Goal: Task Accomplishment & Management: Manage account settings

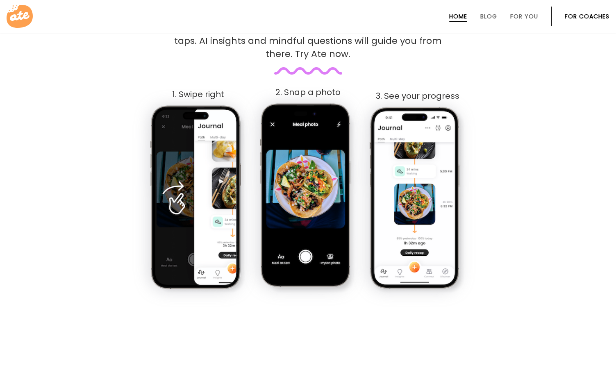
scroll to position [459, 0]
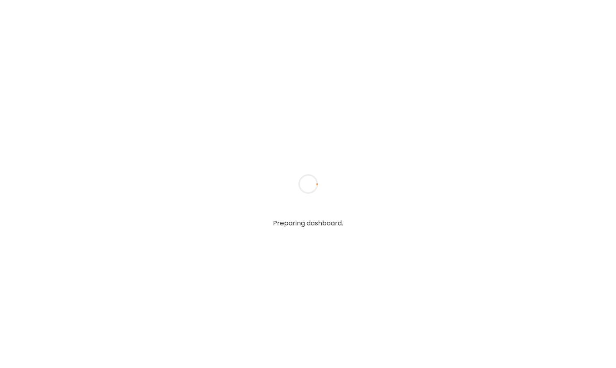
type input "**********"
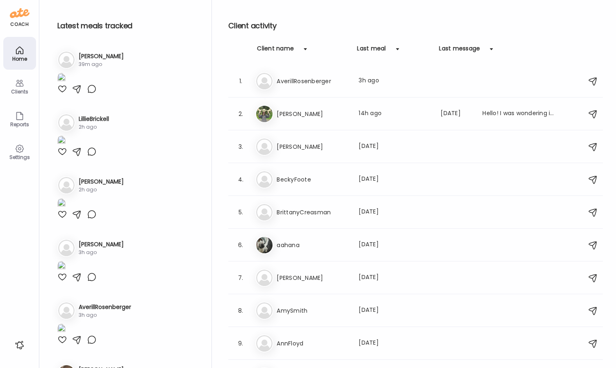
type input "**********"
click at [23, 157] on div "Settings" at bounding box center [20, 157] width 30 height 5
